Goal: Transaction & Acquisition: Purchase product/service

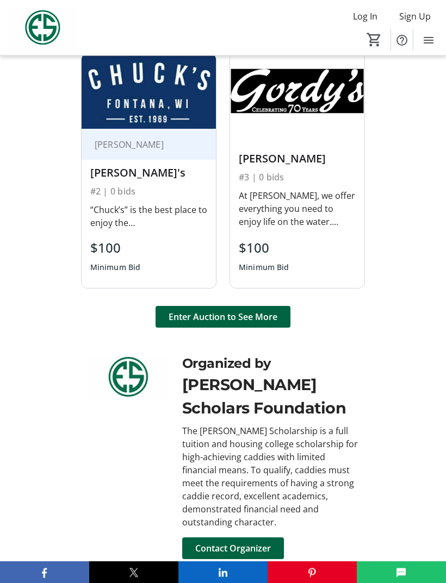
scroll to position [889, 0]
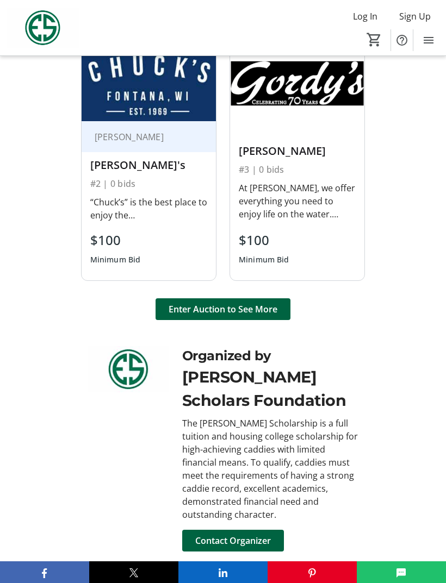
click at [263, 316] on span "Enter Auction to See More" at bounding box center [223, 309] width 109 height 13
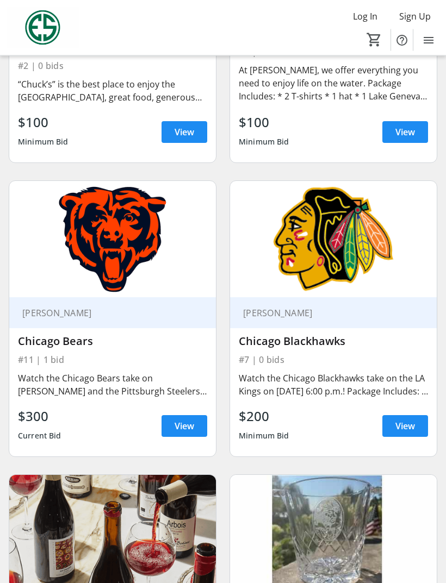
scroll to position [853, 0]
click at [404, 425] on span "View" at bounding box center [405, 426] width 20 height 13
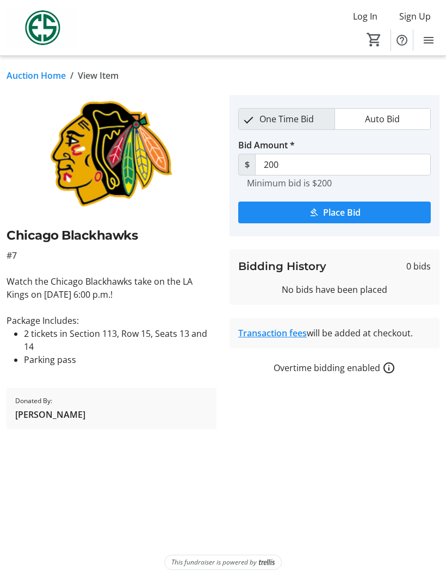
click at [23, 498] on div "Auction Home / View Item fullscreen Chicago Blackhawks #7 Watch the Chicago Bla…" at bounding box center [223, 319] width 446 height 527
click at [24, 496] on div "Auction Home / View Item fullscreen Chicago Blackhawks #7 Watch the Chicago Bla…" at bounding box center [223, 319] width 446 height 527
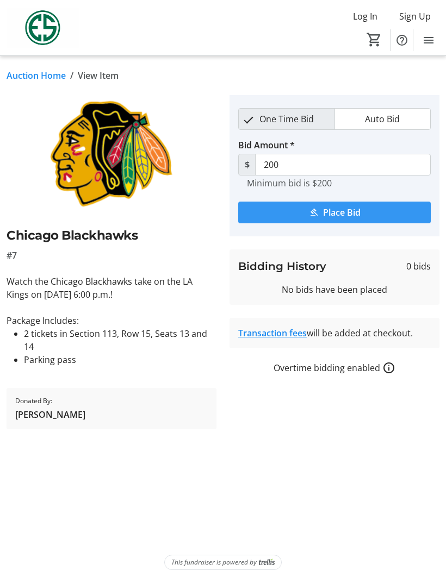
click at [360, 210] on span "Place Bid" at bounding box center [342, 212] width 38 height 13
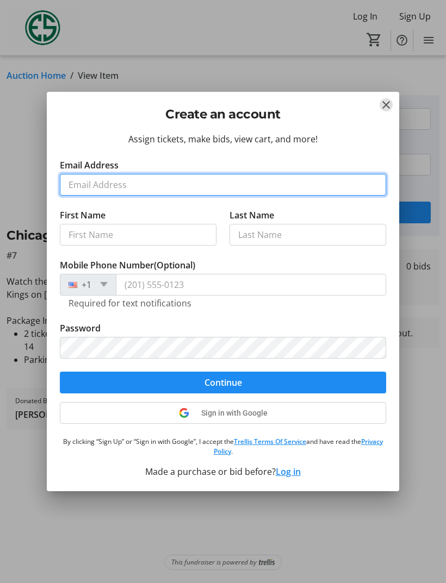
click at [139, 196] on input "Email Address" at bounding box center [223, 185] width 326 height 22
type input "[PERSON_NAME][EMAIL_ADDRESS][PERSON_NAME][DOMAIN_NAME]"
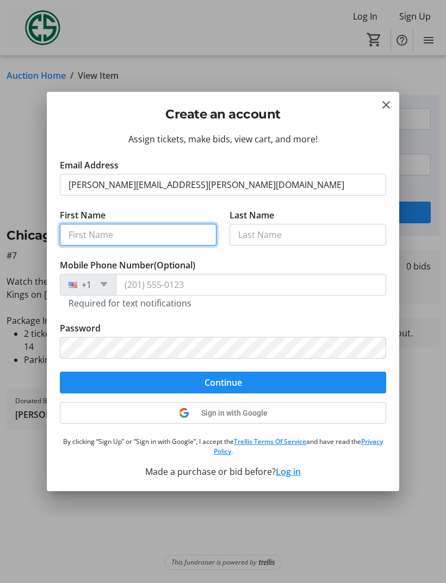
type input "[PERSON_NAME]"
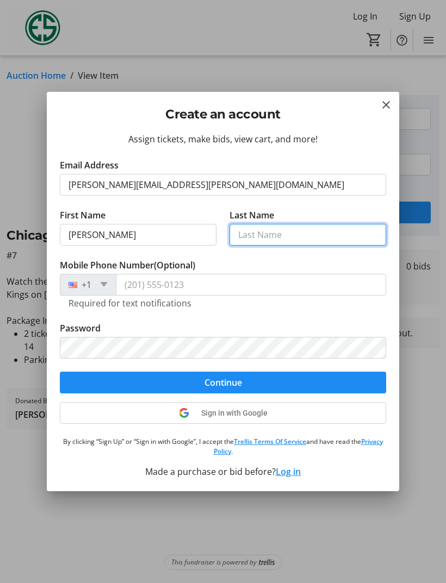
type input "[PERSON_NAME]"
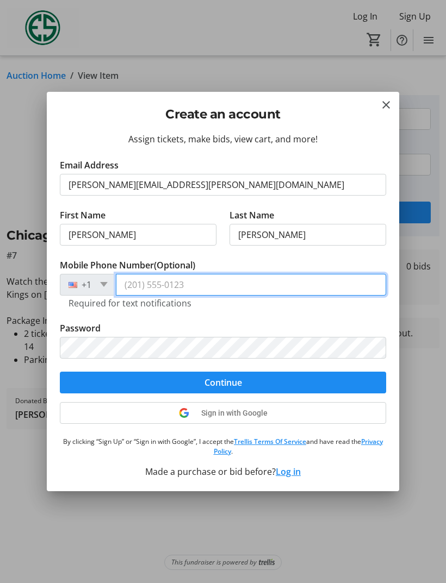
click at [196, 296] on input "Mobile Phone Number (Optional)" at bounding box center [251, 285] width 270 height 22
type input "[PHONE_NUMBER]"
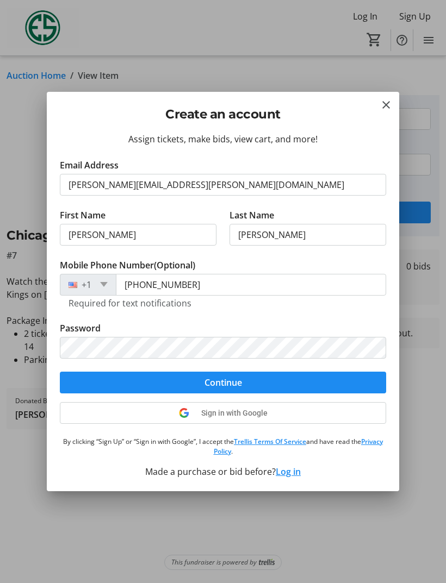
click at [268, 396] on span "submit" at bounding box center [223, 383] width 326 height 26
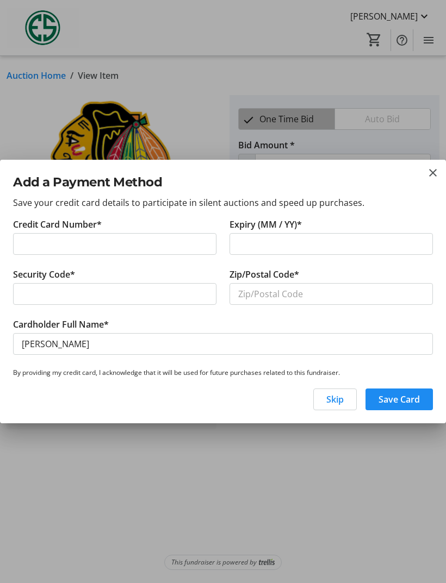
click at [339, 406] on span "Skip" at bounding box center [334, 399] width 17 height 13
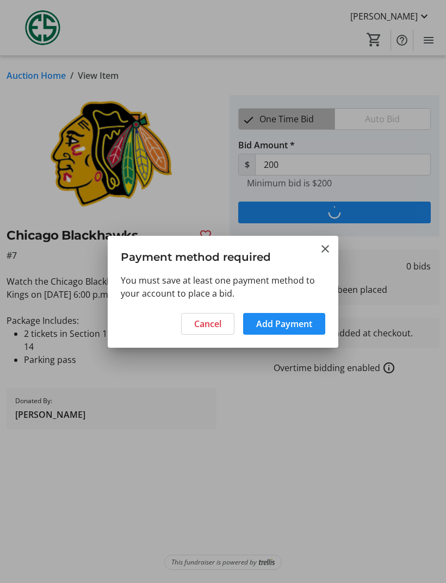
click at [299, 331] on span "Add Payment" at bounding box center [284, 324] width 56 height 13
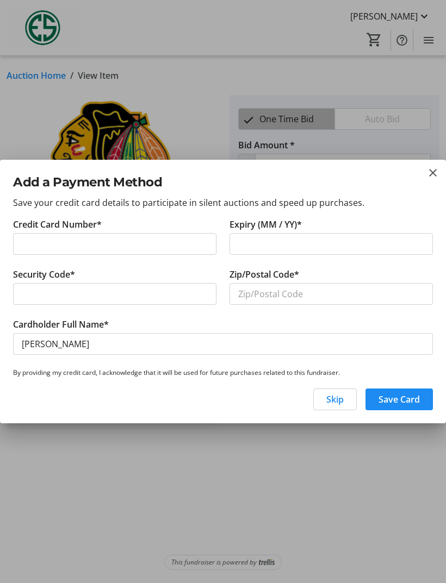
click at [433, 179] on mat-icon "close" at bounding box center [432, 172] width 13 height 13
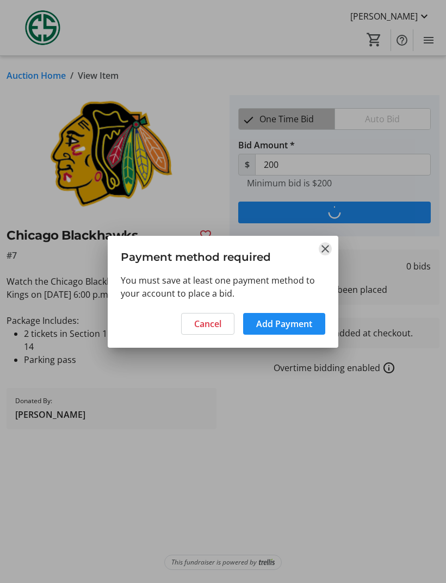
click at [328, 256] on mat-icon "Close" at bounding box center [325, 249] width 13 height 13
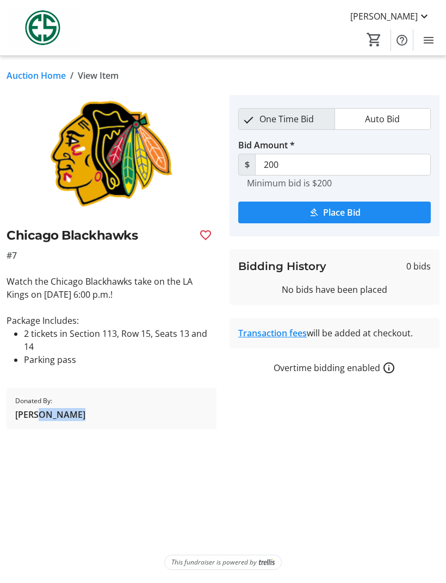
click at [118, 423] on tr-auction-item-sponsor-ui "Donated By: [PERSON_NAME]" at bounding box center [112, 408] width 210 height 41
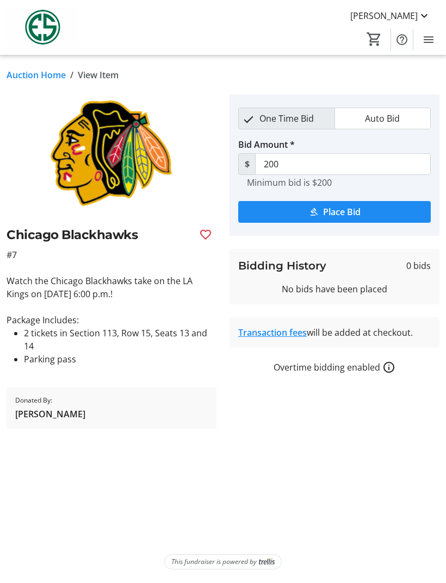
scroll to position [35, 0]
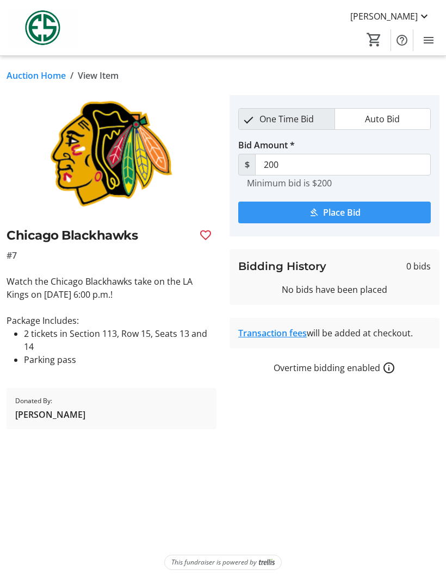
click at [337, 206] on span "Place Bid" at bounding box center [342, 212] width 38 height 13
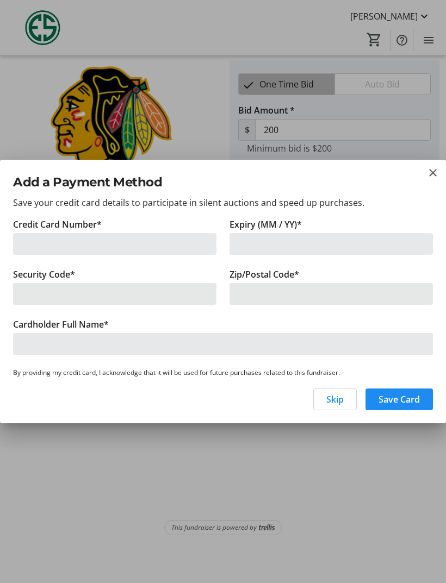
scroll to position [0, 0]
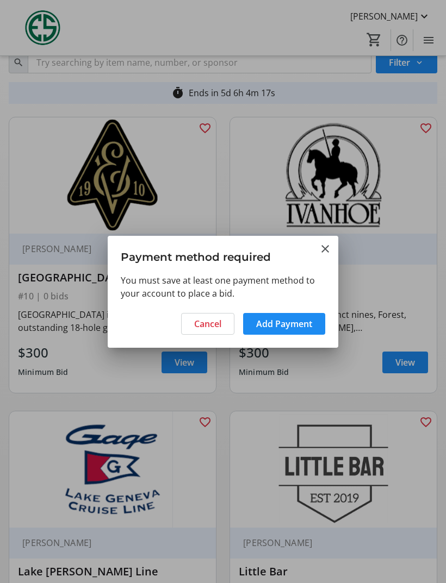
click at [325, 244] on mat-icon "Close" at bounding box center [325, 249] width 13 height 13
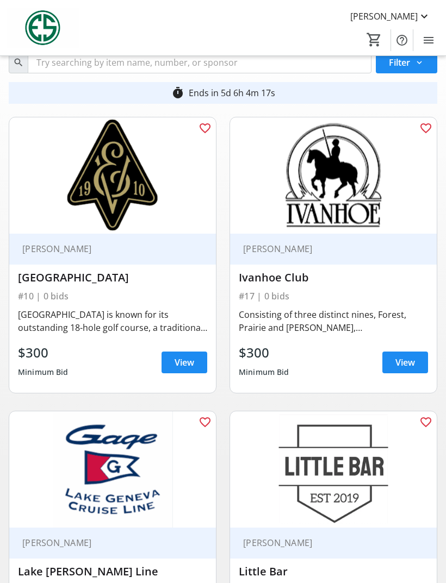
scroll to position [35, 0]
